Goal: Navigation & Orientation: Find specific page/section

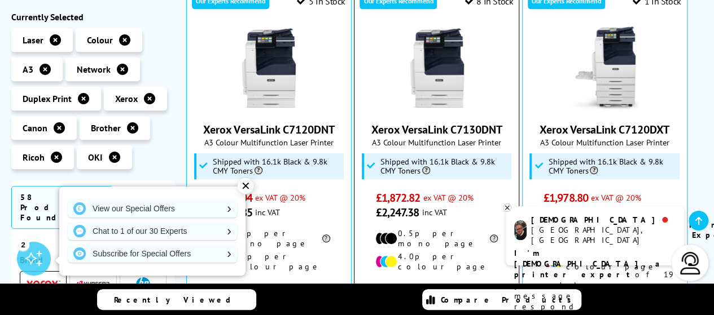
scroll to position [282, 0]
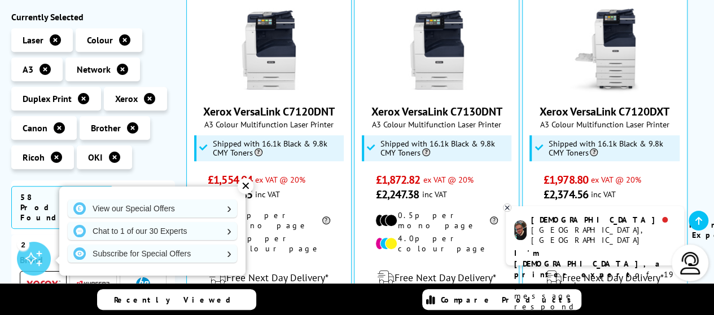
click at [243, 186] on div "✕" at bounding box center [246, 186] width 16 height 16
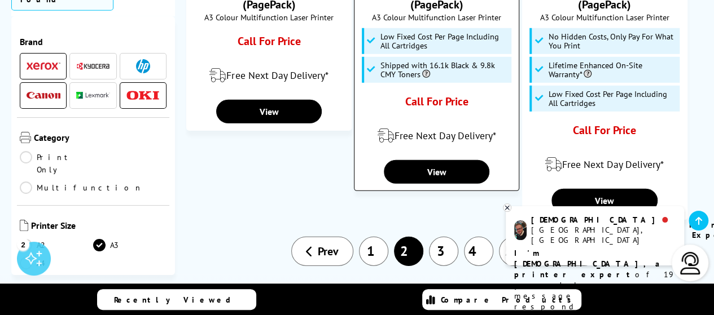
scroll to position [1636, 0]
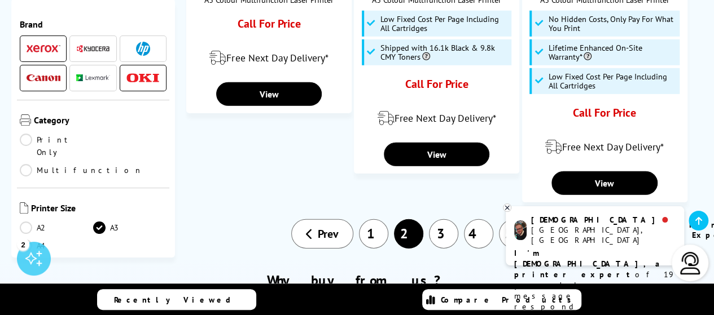
click at [440, 219] on link "3" at bounding box center [443, 233] width 29 height 29
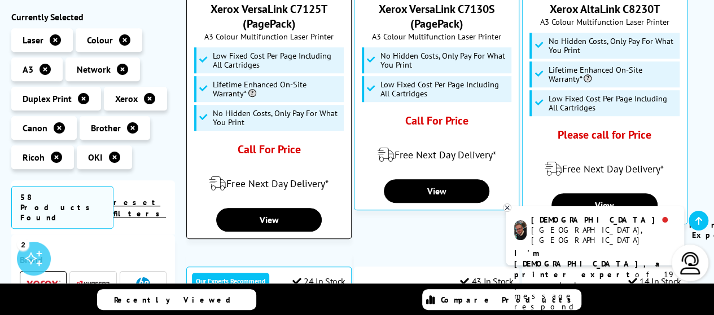
scroll to position [169, 0]
